Goal: Task Accomplishment & Management: Complete application form

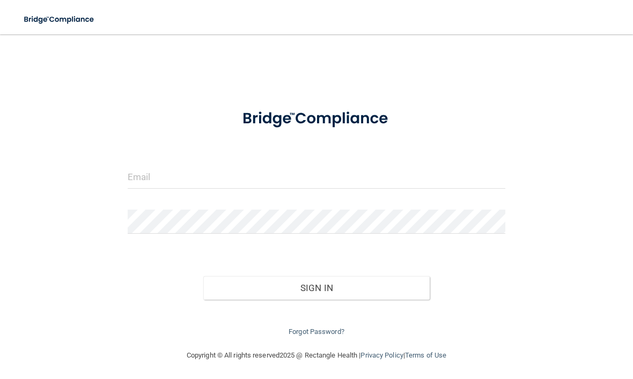
scroll to position [84, 0]
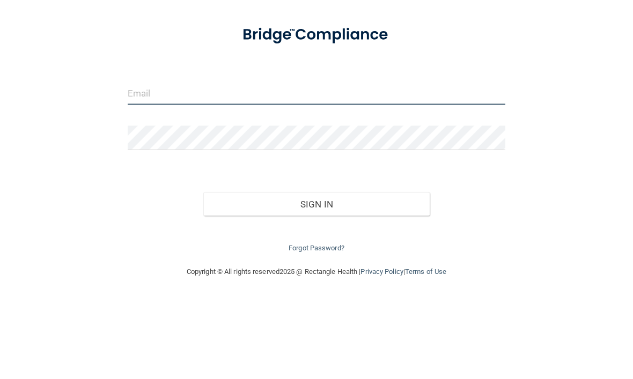
type input "[EMAIL_ADDRESS][DOMAIN_NAME]"
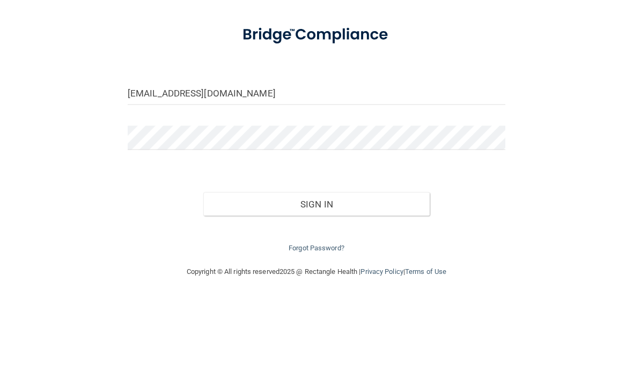
click at [316, 276] on button "Sign In" at bounding box center [316, 288] width 226 height 24
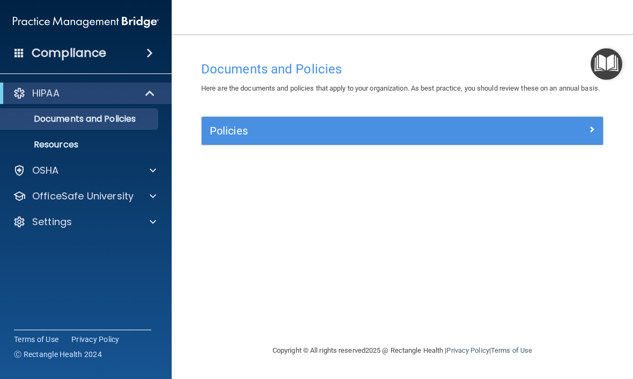
click at [338, 238] on div "Documents and Policies Here are the documents and policies that apply to your o…" at bounding box center [402, 200] width 418 height 289
click at [345, 69] on h4 "Documents and Policies" at bounding box center [402, 69] width 402 height 14
click at [234, 234] on div "Documents and Policies Here are the documents and policies that apply to your o…" at bounding box center [402, 200] width 418 height 289
click at [504, 192] on div "Documents and Policies Here are the documents and policies that apply to your o…" at bounding box center [402, 200] width 418 height 289
click at [582, 135] on div at bounding box center [553, 128] width 100 height 13
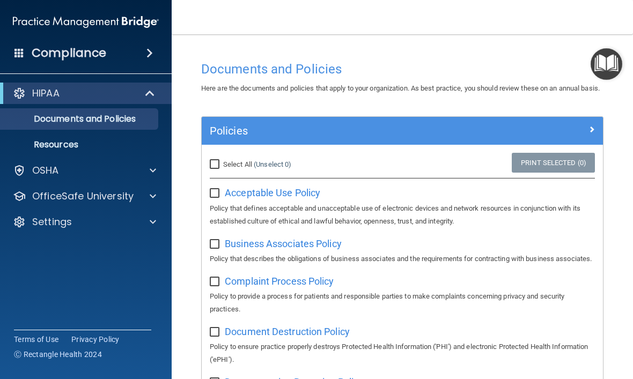
click at [456, 213] on p "Policy that defines acceptable and unacceptable use of electronic devices and n…" at bounding box center [402, 215] width 385 height 26
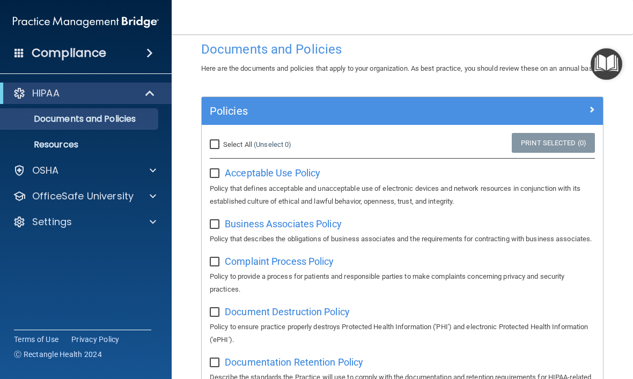
scroll to position [20, 0]
click at [289, 178] on span "Acceptable Use Policy" at bounding box center [272, 172] width 95 height 11
click at [217, 178] on input "checkbox" at bounding box center [216, 173] width 12 height 9
checkbox input "true"
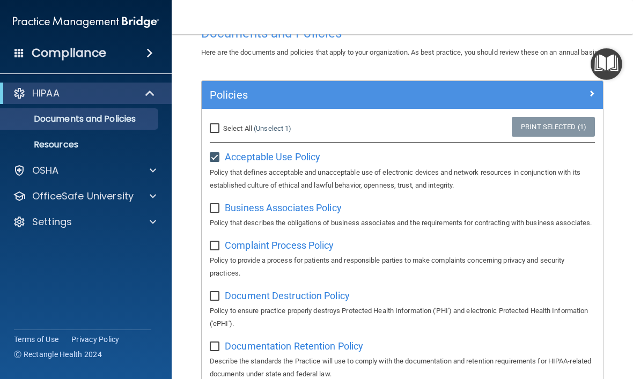
scroll to position [35, 0]
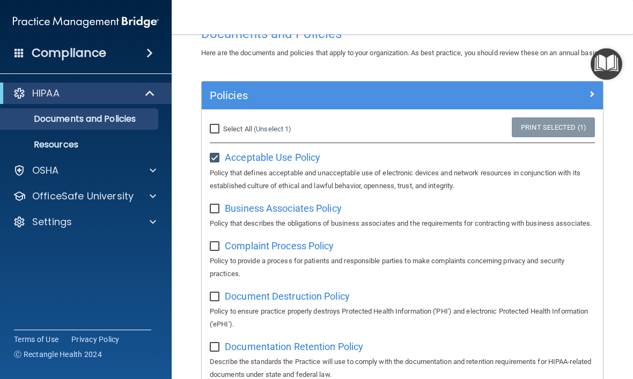
click at [297, 214] on span "Business Associates Policy" at bounding box center [283, 208] width 117 height 11
click at [218, 213] on input "checkbox" at bounding box center [216, 209] width 12 height 9
checkbox input "true"
click at [306, 252] on span "Complaint Process Policy" at bounding box center [279, 245] width 109 height 11
click at [215, 279] on p "Policy to provide a process for patients and responsible parties to make compla…" at bounding box center [402, 268] width 385 height 26
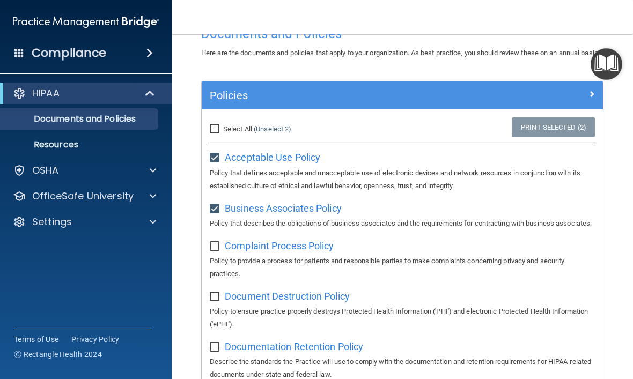
click at [218, 251] on input "checkbox" at bounding box center [216, 246] width 12 height 9
checkbox input "true"
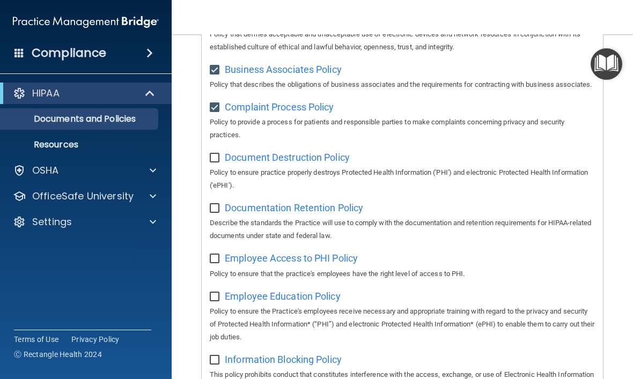
scroll to position [175, 0]
click at [329, 163] on span "Document Destruction Policy" at bounding box center [287, 156] width 125 height 11
click at [212, 162] on input "checkbox" at bounding box center [216, 157] width 12 height 9
checkbox input "true"
click at [215, 212] on input "checkbox" at bounding box center [216, 208] width 12 height 9
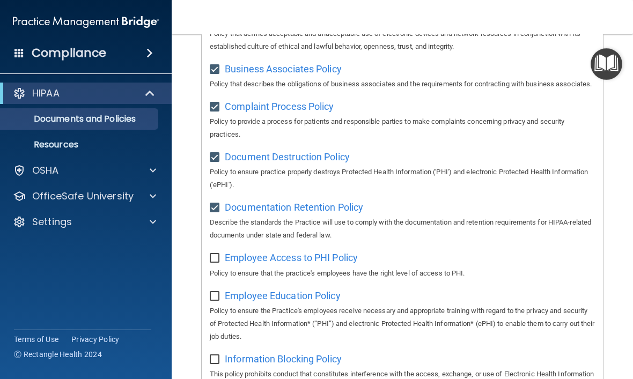
click at [217, 212] on input "checkbox" at bounding box center [216, 208] width 12 height 9
click at [288, 213] on span "Documentation Retention Policy" at bounding box center [294, 207] width 138 height 11
click at [211, 212] on input "checkbox" at bounding box center [216, 208] width 12 height 9
checkbox input "true"
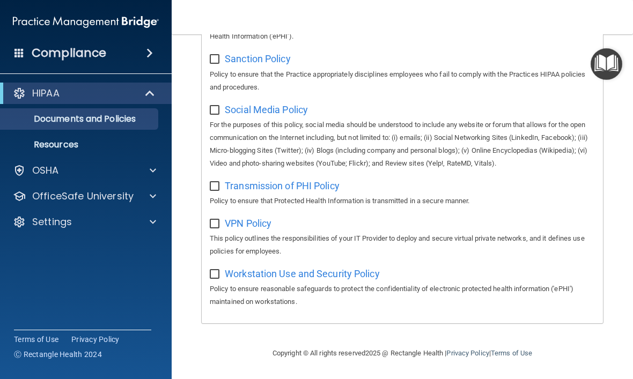
scroll to position [915, 0]
click at [283, 273] on span "Workstation Use and Security Policy" at bounding box center [302, 273] width 155 height 11
click at [219, 276] on input "checkbox" at bounding box center [216, 274] width 12 height 9
checkbox input "true"
click at [255, 227] on span "VPN Policy" at bounding box center [248, 223] width 47 height 11
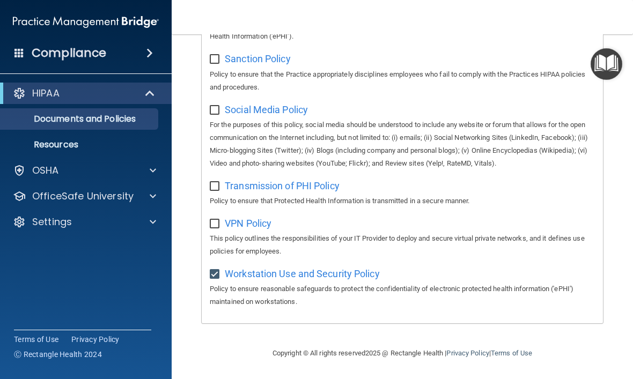
click at [217, 224] on input "checkbox" at bounding box center [216, 224] width 12 height 9
checkbox input "true"
click at [313, 189] on span "Transmission of PHI Policy" at bounding box center [282, 185] width 115 height 11
click at [213, 189] on input "checkbox" at bounding box center [216, 186] width 12 height 9
checkbox input "true"
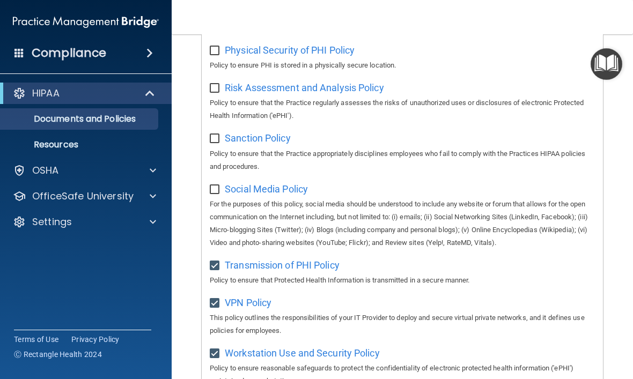
scroll to position [823, 0]
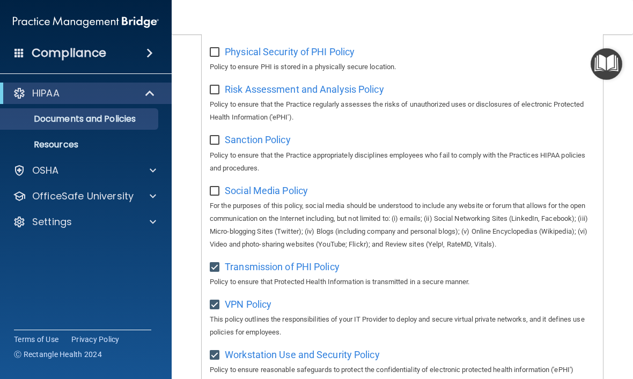
click at [218, 196] on input "checkbox" at bounding box center [216, 191] width 12 height 9
checkbox input "true"
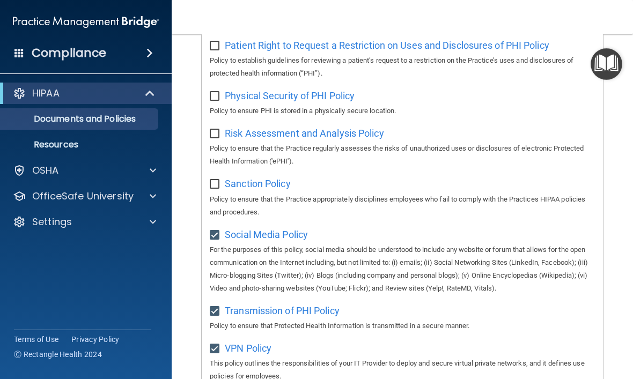
scroll to position [778, 0]
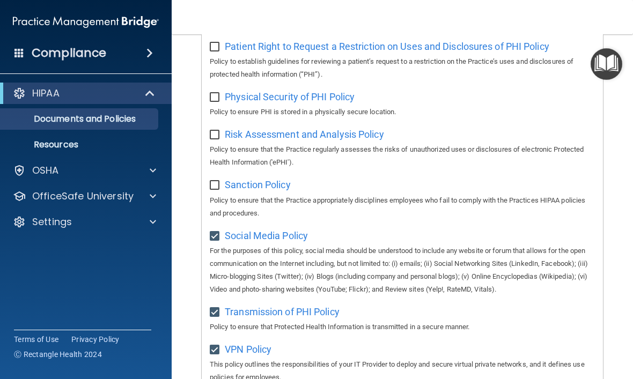
click at [260, 190] on span "Sanction Policy" at bounding box center [258, 184] width 66 height 11
click at [212, 190] on input "checkbox" at bounding box center [216, 185] width 12 height 9
checkbox input "true"
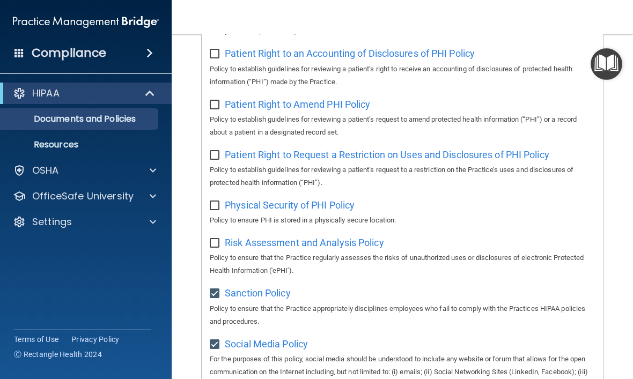
scroll to position [672, 0]
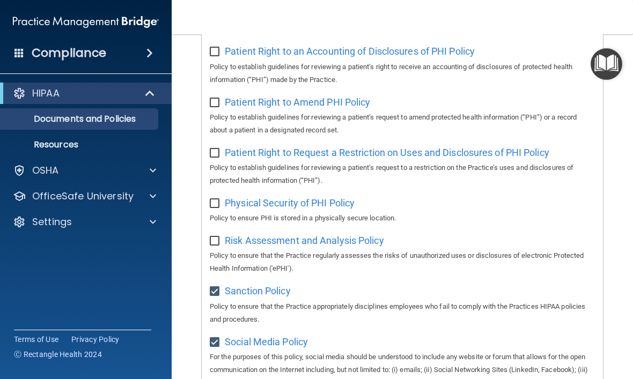
click at [267, 246] on span "Risk Assessment and Analysis Policy" at bounding box center [304, 240] width 159 height 11
click at [218, 246] on input "checkbox" at bounding box center [216, 241] width 12 height 9
checkbox input "true"
click at [281, 209] on span "Physical Security of PHI Policy" at bounding box center [290, 202] width 130 height 11
click at [216, 208] on input "checkbox" at bounding box center [216, 204] width 12 height 9
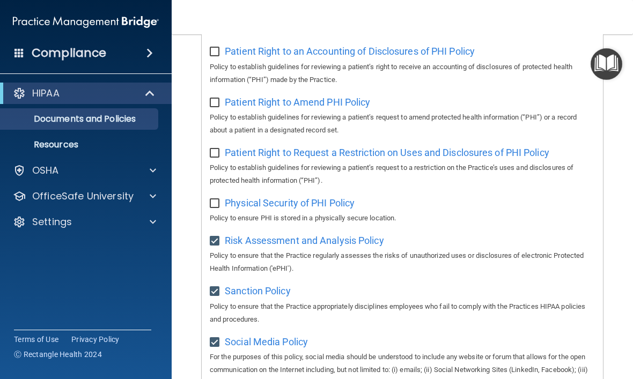
checkbox input "true"
click at [338, 158] on span "Patient Right to Request a Restriction on Uses and Disclosures of PHI Policy" at bounding box center [387, 152] width 324 height 11
click at [210, 158] on input "checkbox" at bounding box center [216, 153] width 12 height 9
checkbox input "true"
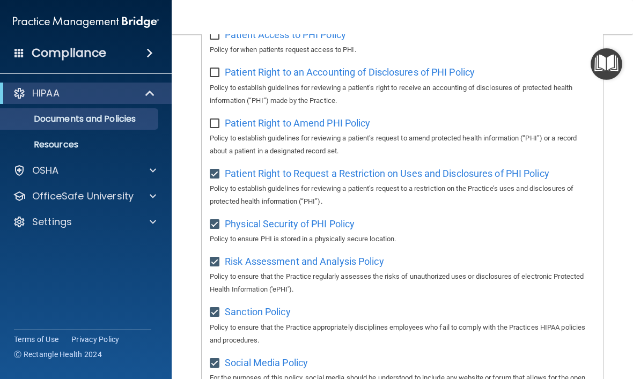
scroll to position [652, 0]
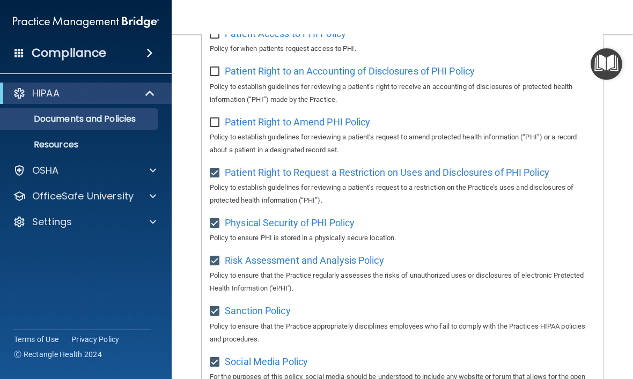
click at [259, 128] on span "Patient Right to Amend PHI Policy" at bounding box center [297, 121] width 145 height 11
click at [215, 127] on input "checkbox" at bounding box center [216, 123] width 12 height 9
checkbox input "true"
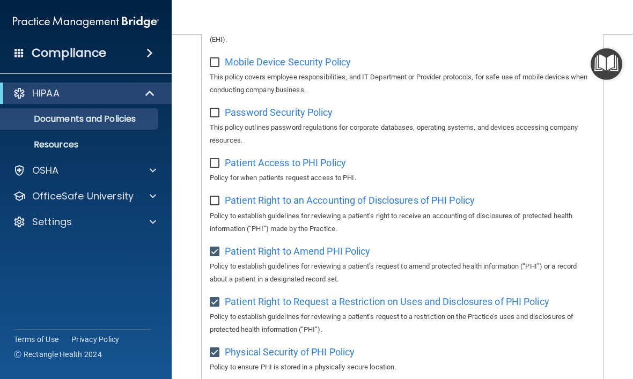
scroll to position [524, 0]
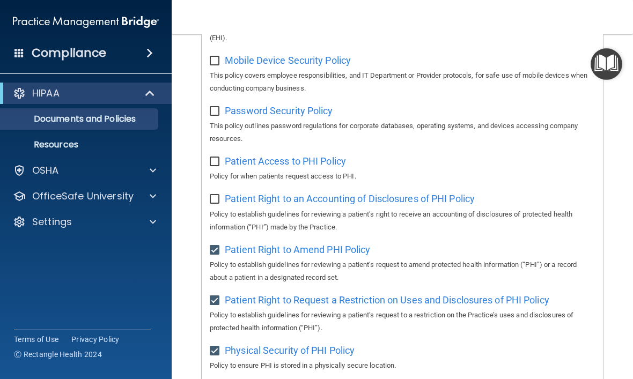
click at [348, 204] on span "Patient Right to an Accounting of Disclosures of PHI Policy" at bounding box center [350, 198] width 250 height 11
click at [217, 204] on input "checkbox" at bounding box center [216, 199] width 12 height 9
checkbox input "true"
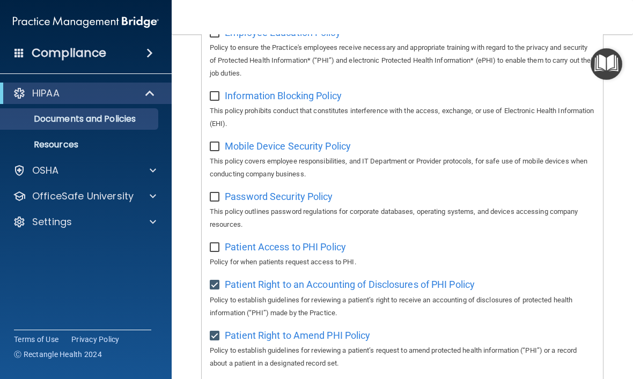
scroll to position [469, 0]
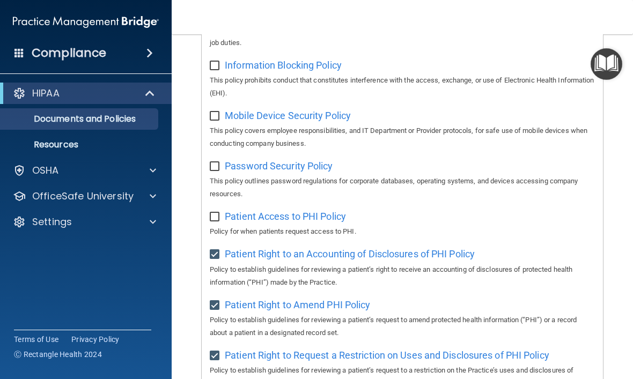
click at [330, 222] on span "Patient Access to PHI Policy" at bounding box center [285, 216] width 121 height 11
click at [218, 222] on input "checkbox" at bounding box center [216, 217] width 12 height 9
checkbox input "true"
click at [303, 172] on span "Password Security Policy" at bounding box center [279, 165] width 108 height 11
click at [212, 171] on input "checkbox" at bounding box center [216, 167] width 12 height 9
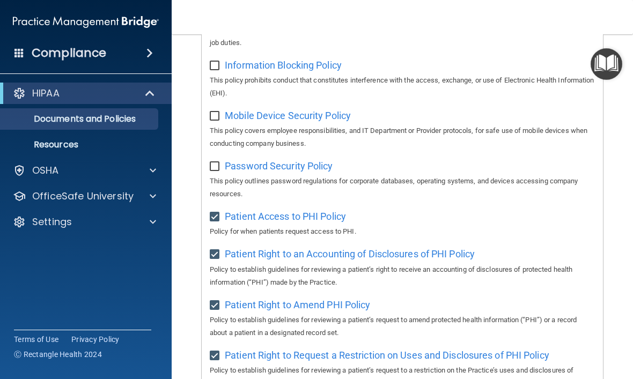
checkbox input "true"
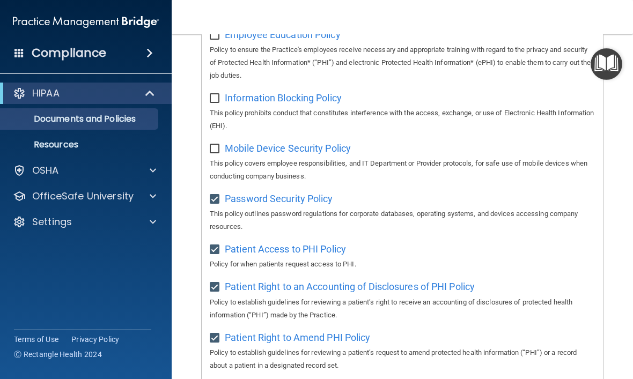
scroll to position [434, 0]
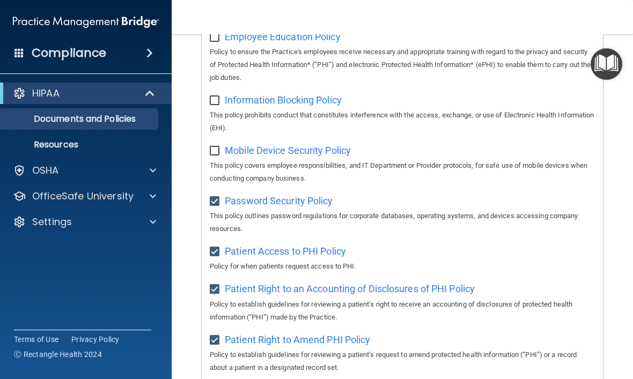
click at [292, 156] on span "Mobile Device Security Policy" at bounding box center [288, 150] width 126 height 11
click at [218, 156] on input "checkbox" at bounding box center [216, 151] width 12 height 9
checkbox input "true"
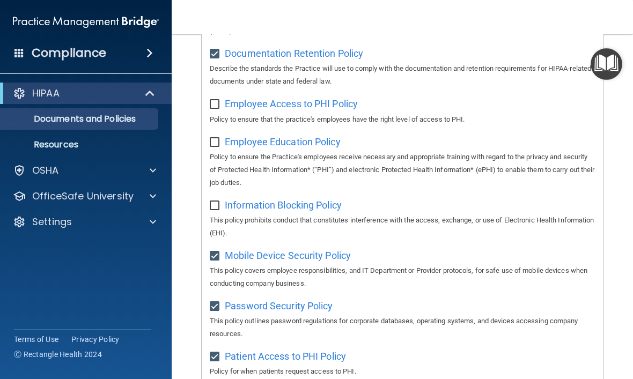
scroll to position [327, 0]
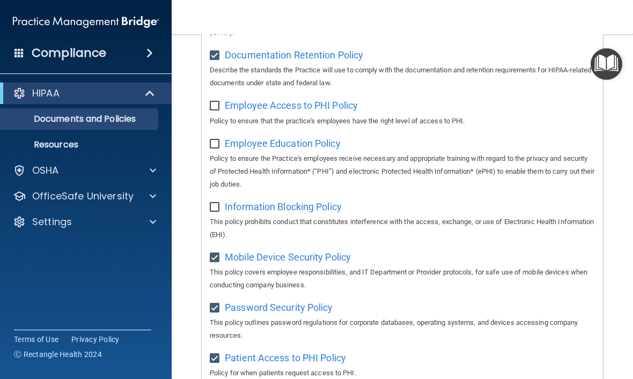
click at [296, 212] on span "Information Blocking Policy" at bounding box center [283, 206] width 117 height 11
click at [216, 212] on input "checkbox" at bounding box center [216, 207] width 12 height 9
checkbox input "true"
click at [281, 149] on span "Employee Education Policy" at bounding box center [283, 143] width 116 height 11
click at [212, 149] on input "checkbox" at bounding box center [216, 144] width 12 height 9
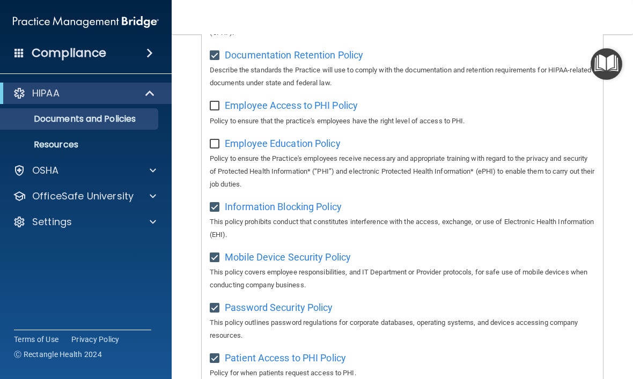
checkbox input "true"
click at [306, 111] on span "Employee Access to PHI Policy" at bounding box center [291, 105] width 133 height 11
click at [216, 110] on input "checkbox" at bounding box center [216, 106] width 12 height 9
checkbox input "true"
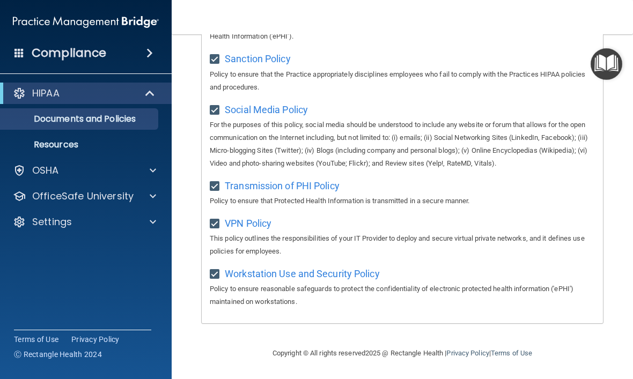
scroll to position [915, 0]
click at [108, 227] on div "Settings" at bounding box center [71, 222] width 133 height 13
click at [127, 268] on p "Sign Out" at bounding box center [80, 273] width 146 height 11
